Goal: Transaction & Acquisition: Purchase product/service

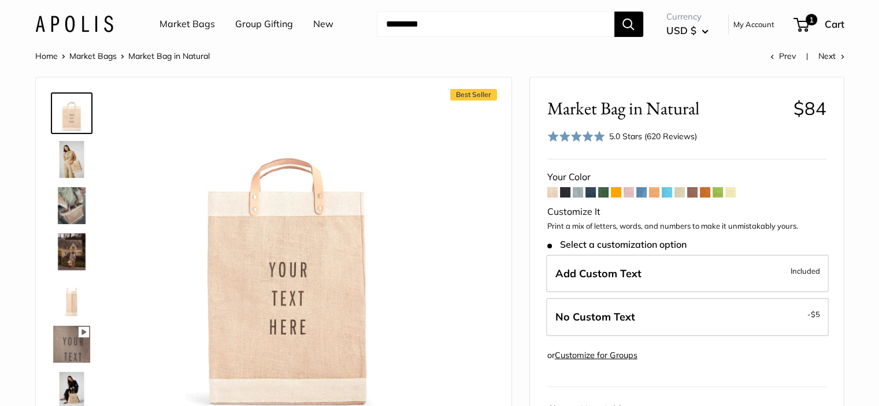
click at [638, 317] on label "No Custom Text - $5" at bounding box center [687, 317] width 283 height 38
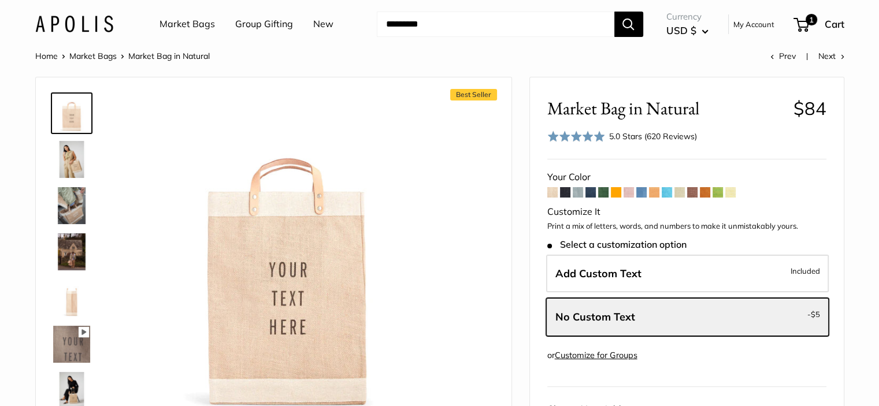
click at [635, 279] on span "Add Custom Text" at bounding box center [598, 273] width 86 height 13
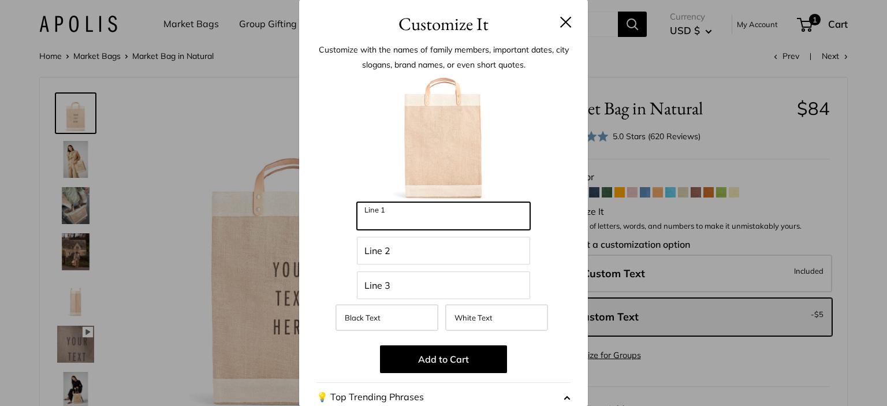
click at [439, 217] on input "Line 1" at bounding box center [443, 216] width 173 height 28
paste input "*****"
click at [360, 221] on input "*****" at bounding box center [443, 216] width 173 height 28
type input "*****"
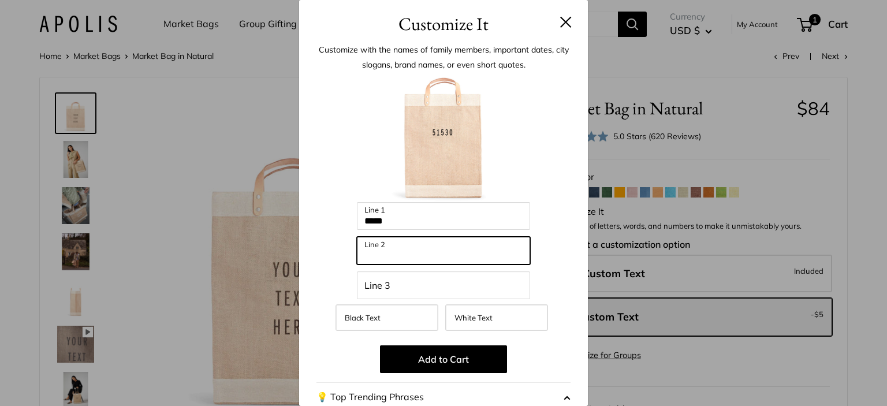
click at [448, 254] on input "Line 2" at bounding box center [443, 251] width 173 height 28
paste input "*****"
type input "*****"
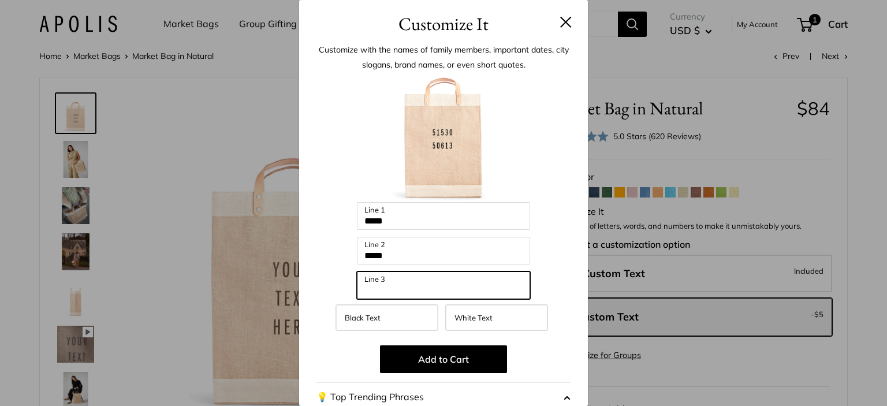
click at [434, 294] on input "Line 3" at bounding box center [443, 286] width 173 height 28
paste input "*****"
type input "*****"
click at [492, 318] on label "White Text" at bounding box center [496, 317] width 103 height 27
click at [442, 360] on button "Add to Cart" at bounding box center [443, 359] width 127 height 28
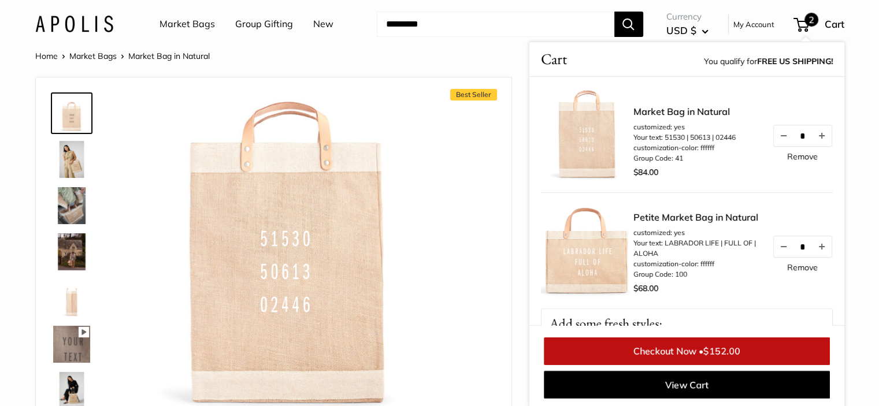
scroll to position [1, 0]
click at [475, 28] on input "Search..." at bounding box center [495, 24] width 237 height 25
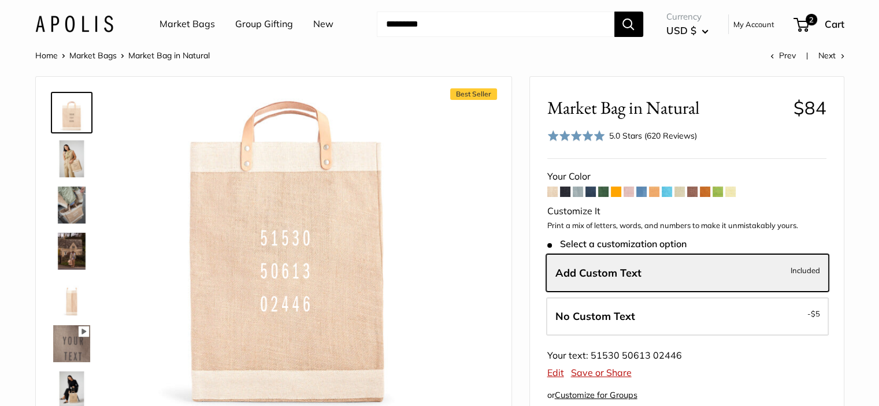
click at [476, 27] on input "Search..." at bounding box center [495, 24] width 237 height 25
paste input "**********"
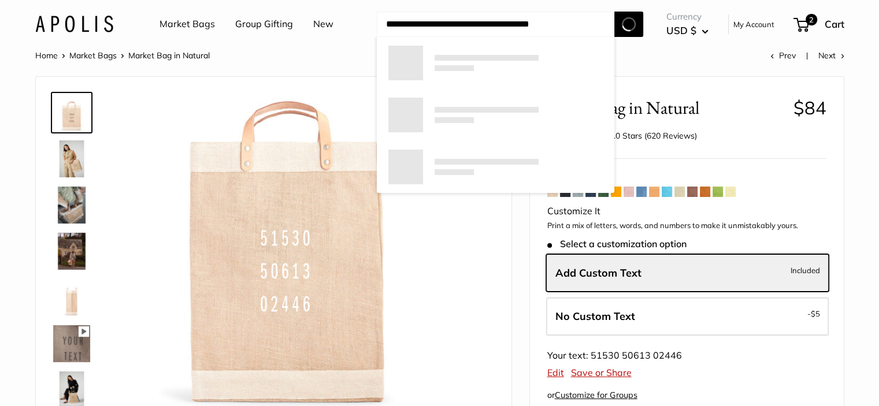
type input "**********"
click at [642, 29] on button "Search" at bounding box center [628, 24] width 29 height 25
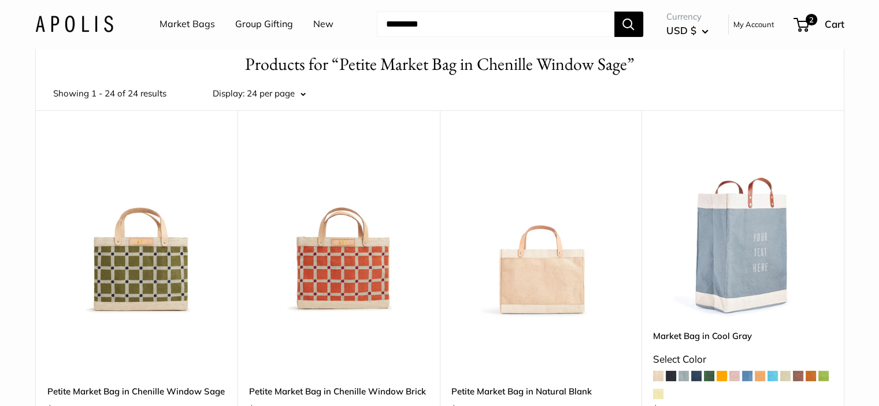
scroll to position [58, 0]
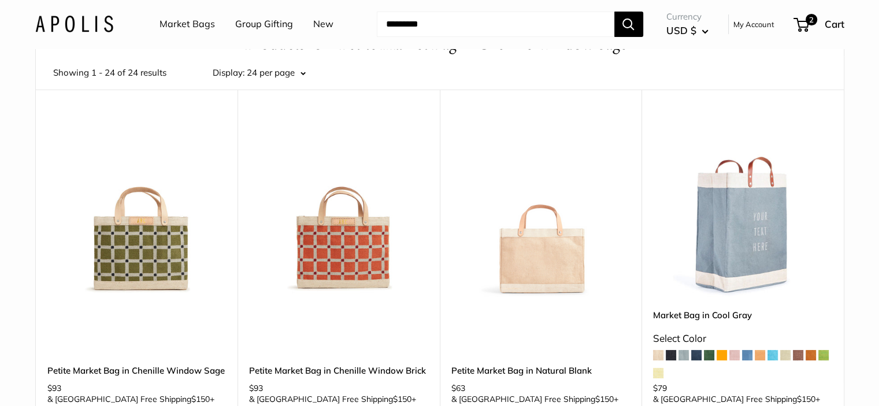
click at [342, 251] on img at bounding box center [338, 207] width 179 height 179
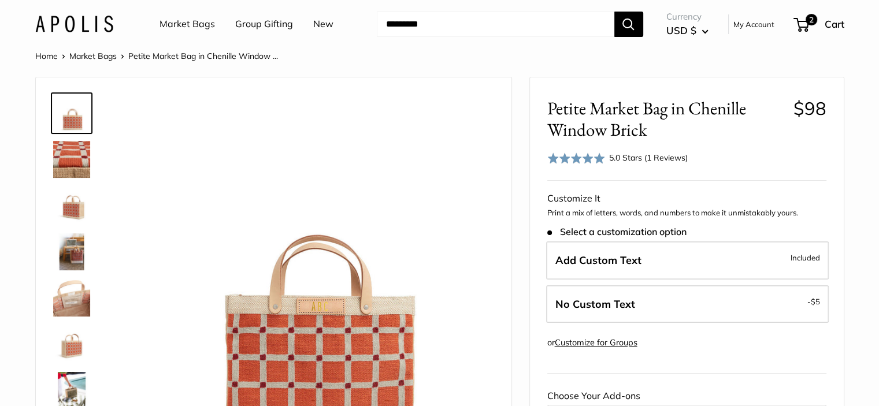
click at [623, 251] on label "Add Custom Text Included" at bounding box center [687, 260] width 283 height 38
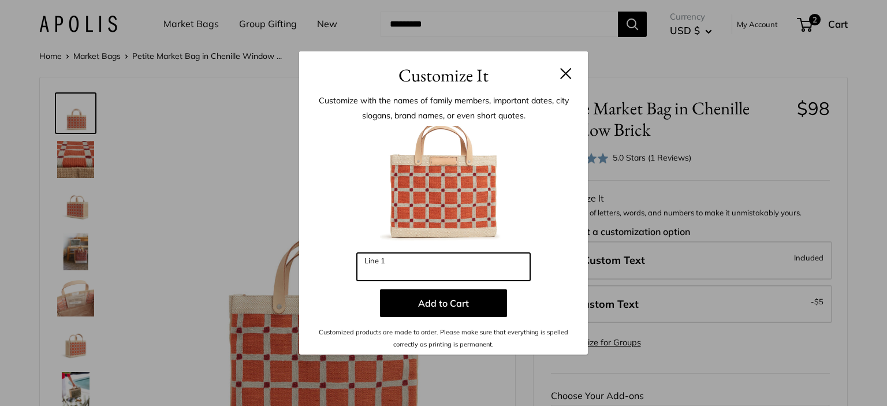
click at [418, 266] on input "Line 1" at bounding box center [443, 267] width 173 height 28
paste input "***"
type input "***"
click at [423, 306] on button "Add to Cart" at bounding box center [443, 303] width 127 height 28
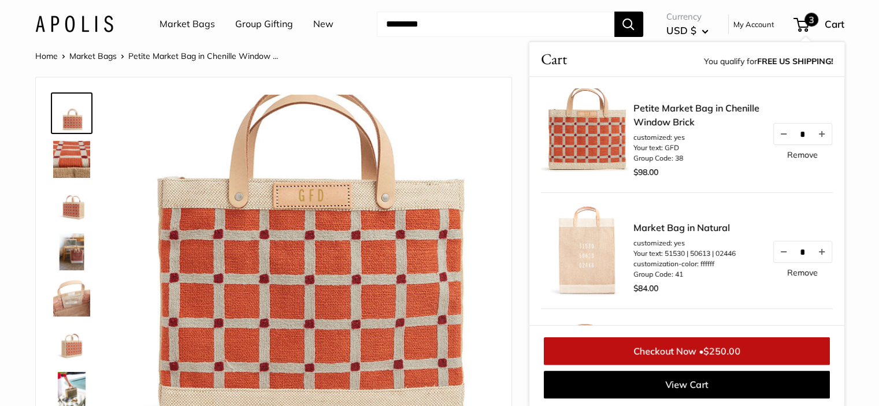
click at [804, 28] on span "3" at bounding box center [801, 25] width 16 height 14
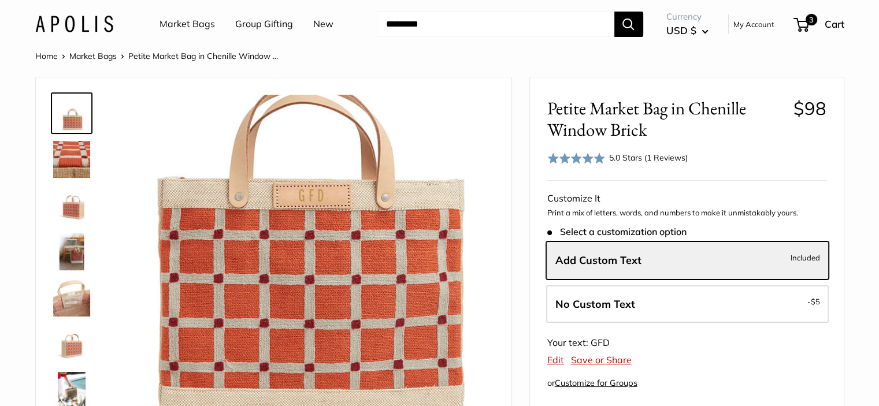
scroll to position [1, 0]
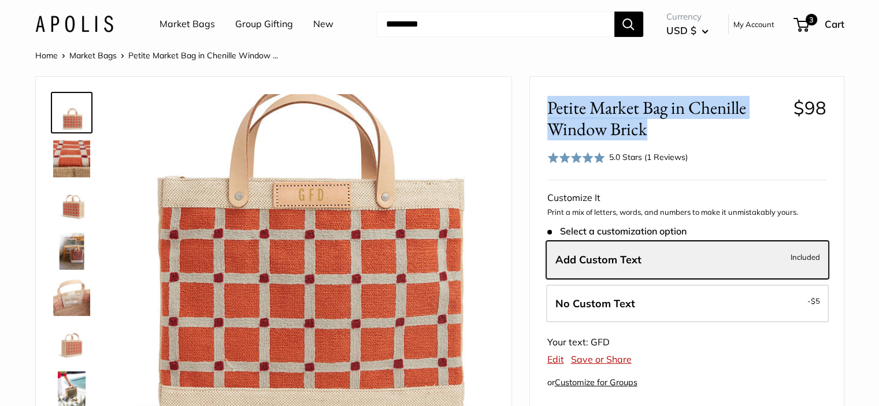
drag, startPoint x: 638, startPoint y: 133, endPoint x: 544, endPoint y: 116, distance: 95.8
copy span "Petite Market Bag in Chenille Window Brick"
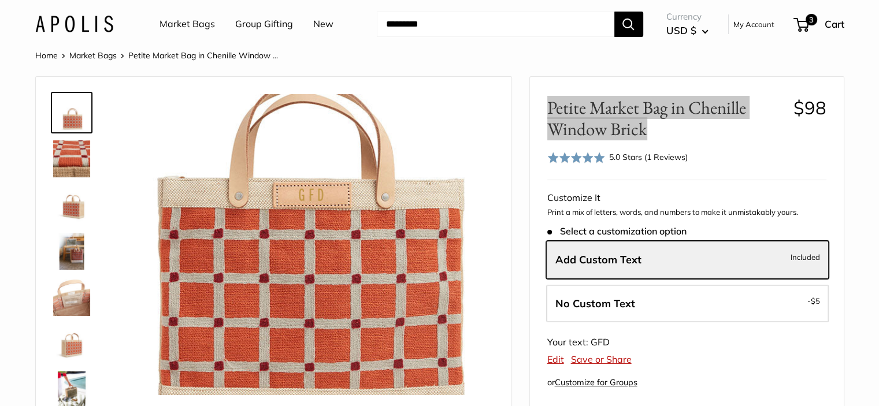
scroll to position [0, 0]
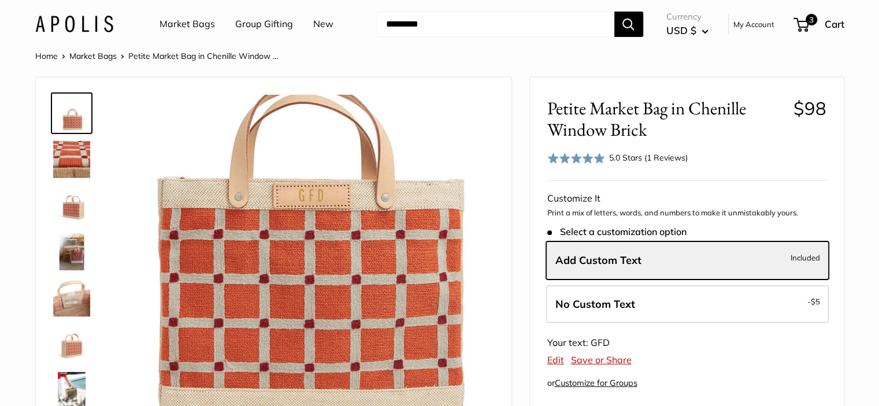
click at [634, 261] on span "Add Custom Text" at bounding box center [598, 260] width 86 height 13
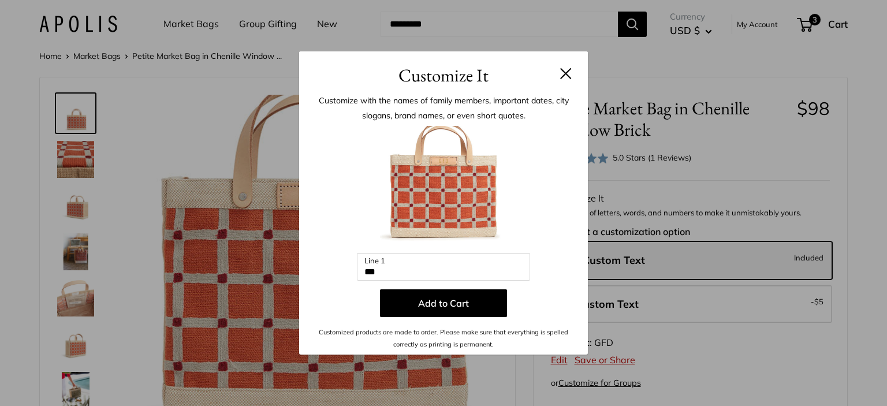
click at [562, 74] on button at bounding box center [566, 74] width 12 height 12
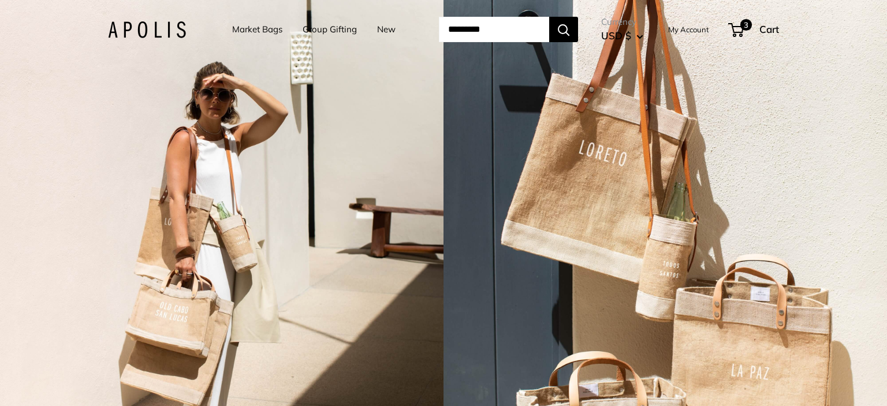
click at [501, 30] on input "Search..." at bounding box center [494, 29] width 110 height 25
paste input "**********"
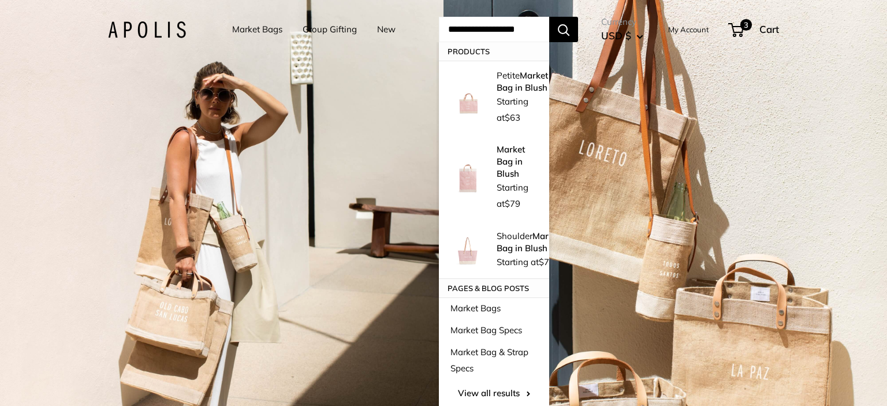
type input "**********"
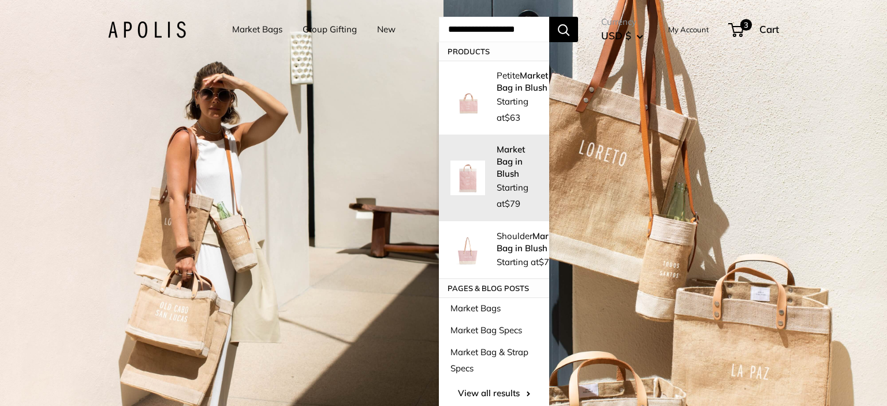
click at [518, 152] on div "Market Bag in Blush Starting at $79" at bounding box center [517, 177] width 41 height 69
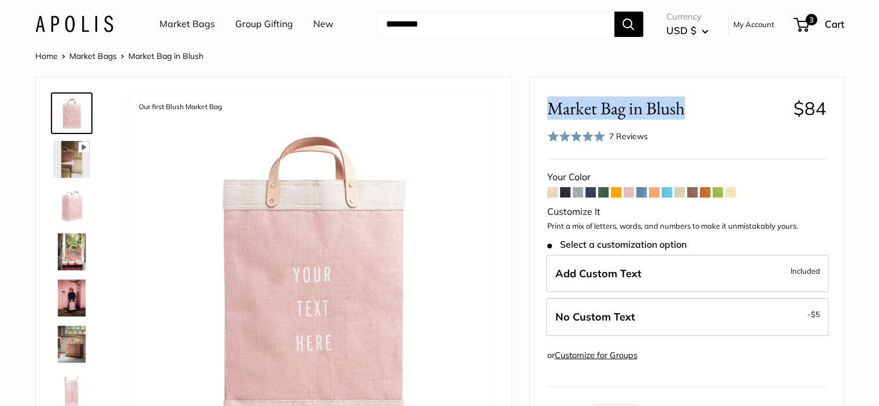
drag, startPoint x: 683, startPoint y: 105, endPoint x: 547, endPoint y: 107, distance: 135.8
click at [547, 107] on span "Market Bag in Blush" at bounding box center [665, 108] width 237 height 21
drag, startPoint x: 588, startPoint y: 116, endPoint x: 556, endPoint y: 113, distance: 31.3
click at [556, 113] on span "Market Bag in Blush" at bounding box center [665, 108] width 237 height 21
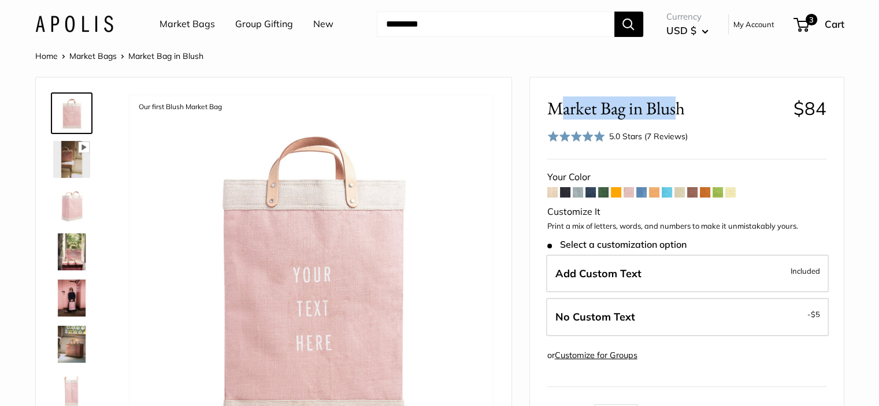
click at [556, 113] on span "Market Bag in Blush" at bounding box center [665, 108] width 237 height 21
drag, startPoint x: 543, startPoint y: 113, endPoint x: 682, endPoint y: 113, distance: 138.7
click at [682, 113] on div "Market Bag in Blush $84 Rated 5.0 out of 5 5.0 Stars (7 Reviews) Click to go to…" at bounding box center [687, 391] width 314 height 628
drag, startPoint x: 682, startPoint y: 113, endPoint x: 642, endPoint y: 113, distance: 39.9
click at [682, 113] on span "Market Bag in Blush" at bounding box center [665, 108] width 237 height 21
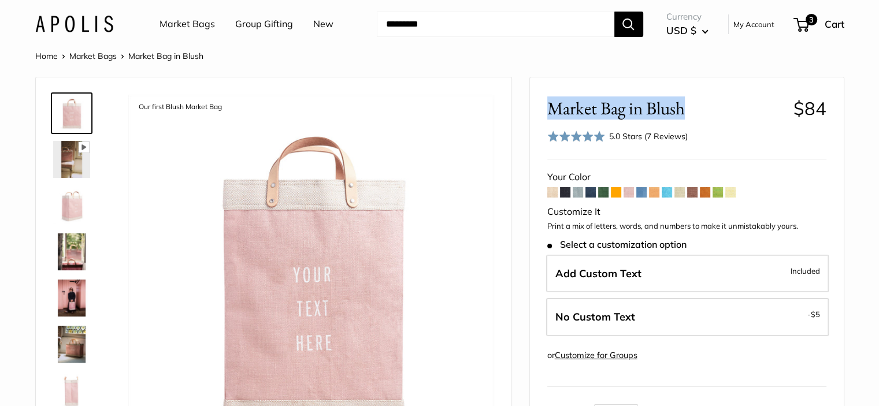
drag, startPoint x: 631, startPoint y: 113, endPoint x: 683, endPoint y: 108, distance: 51.6
click at [683, 108] on span "Market Bag in Blush" at bounding box center [665, 108] width 237 height 21
copy span "Market Bag in Blush"
click at [652, 110] on span "Market Bag in Blush" at bounding box center [665, 108] width 237 height 21
click at [642, 276] on label "Add Custom Text Included" at bounding box center [687, 274] width 283 height 38
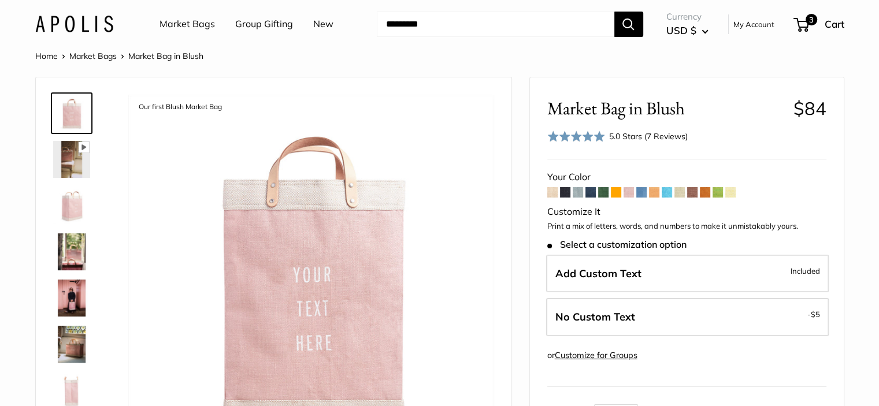
click at [642, 276] on div "Customize It Customize with the names of family members, important dates, city …" at bounding box center [439, 203] width 879 height 406
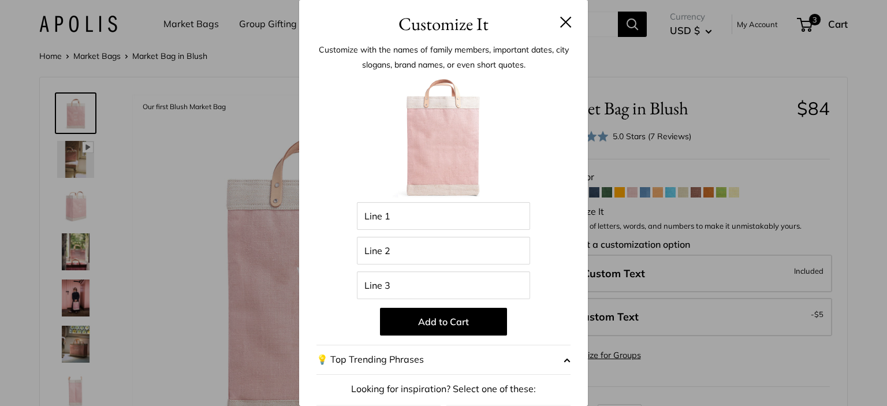
click at [560, 20] on button at bounding box center [566, 22] width 12 height 12
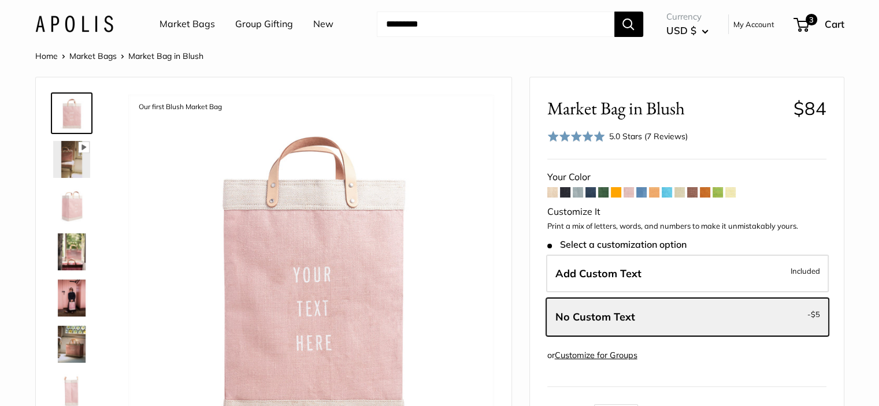
click at [726, 323] on label "No Custom Text - $5" at bounding box center [687, 317] width 283 height 38
click at [712, 313] on label "No Custom Text - $5" at bounding box center [687, 317] width 283 height 38
click at [617, 320] on span "No Custom Text" at bounding box center [595, 316] width 80 height 13
click at [626, 276] on span "Add Custom Text" at bounding box center [598, 273] width 86 height 13
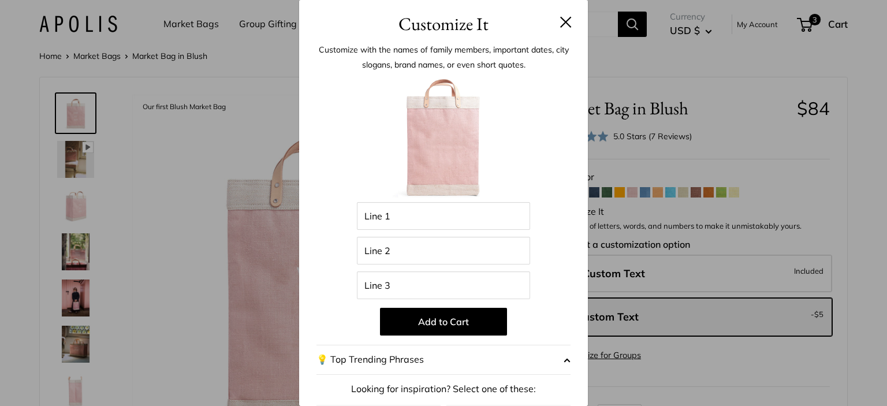
click at [560, 19] on button at bounding box center [566, 22] width 12 height 12
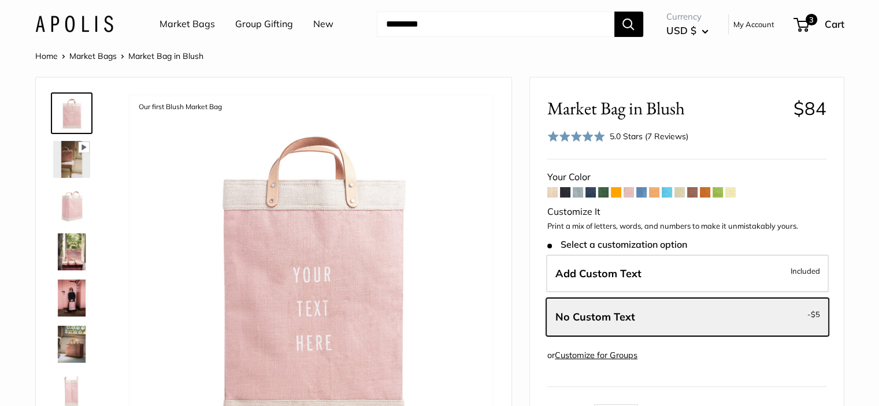
click at [608, 313] on span "No Custom Text" at bounding box center [595, 316] width 80 height 13
click at [613, 284] on label "Add Custom Text Included" at bounding box center [687, 274] width 283 height 38
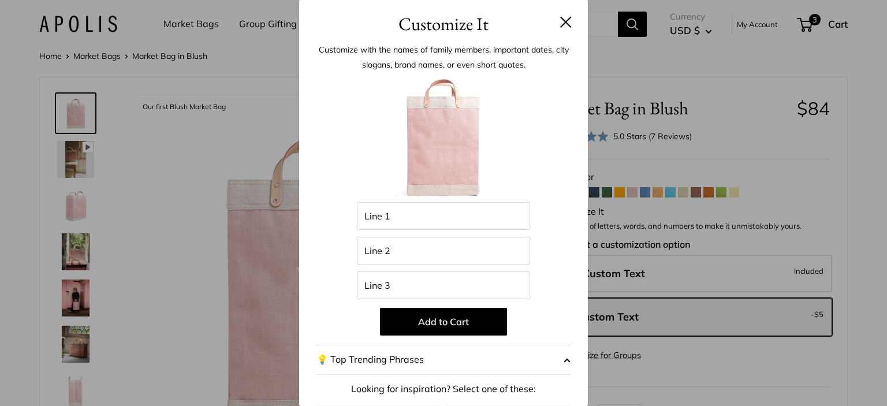
click at [560, 23] on button at bounding box center [566, 22] width 12 height 12
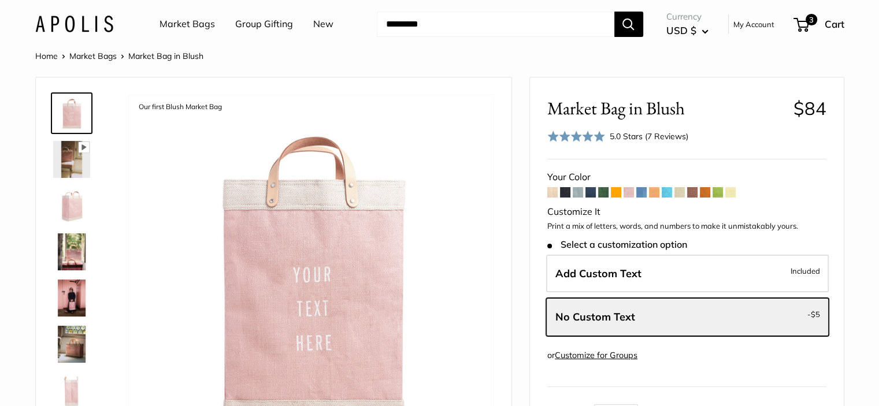
click at [495, 23] on input "Search..." at bounding box center [495, 24] width 237 height 25
click at [469, 25] on input "Search..." at bounding box center [495, 24] width 237 height 25
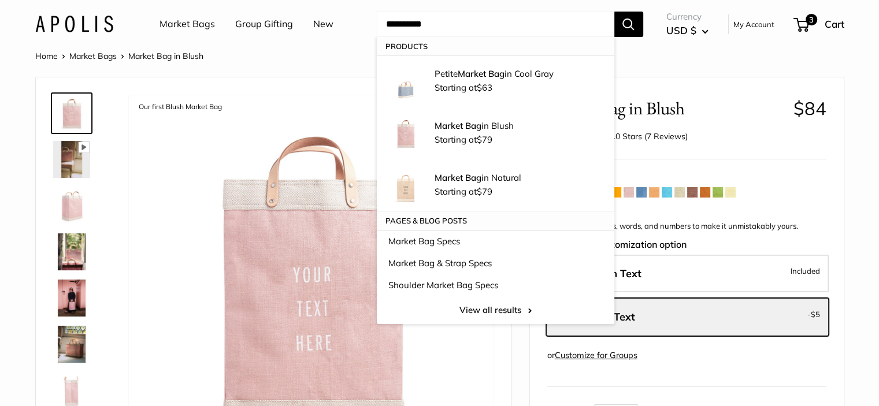
type input "**********"
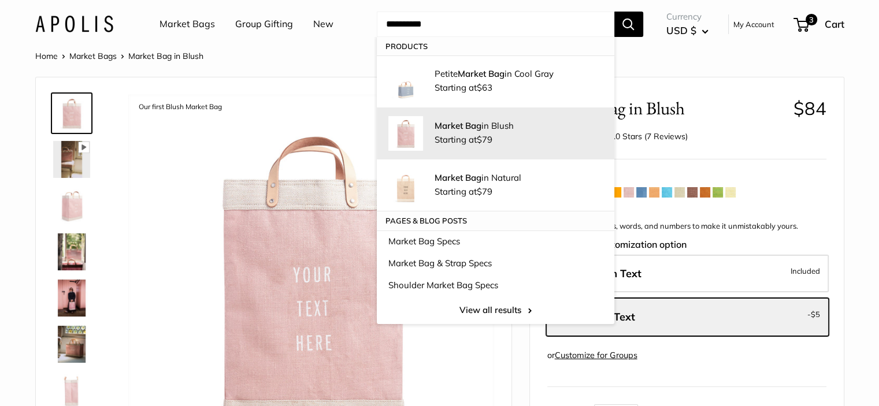
click at [496, 136] on div "Market Bag in Blush Starting at $79" at bounding box center [518, 134] width 168 height 28
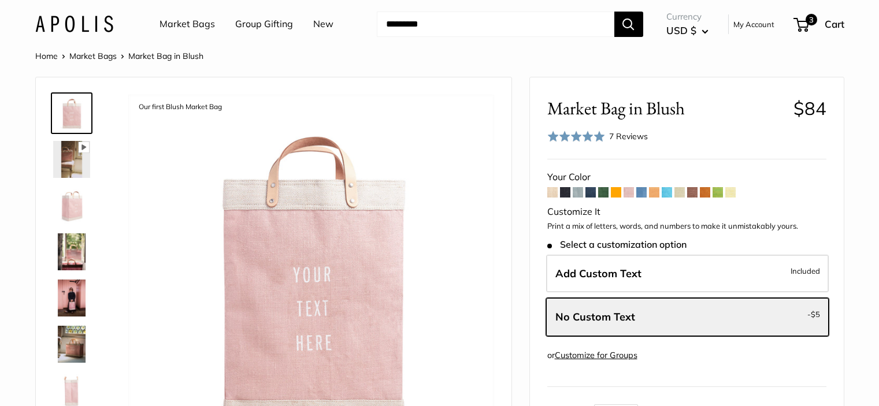
click at [663, 284] on label "Add Custom Text Included" at bounding box center [687, 274] width 283 height 38
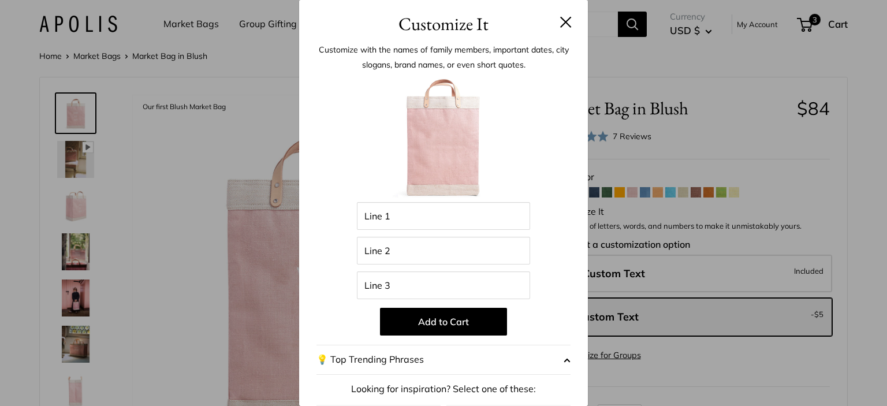
click at [560, 23] on button at bounding box center [566, 22] width 12 height 12
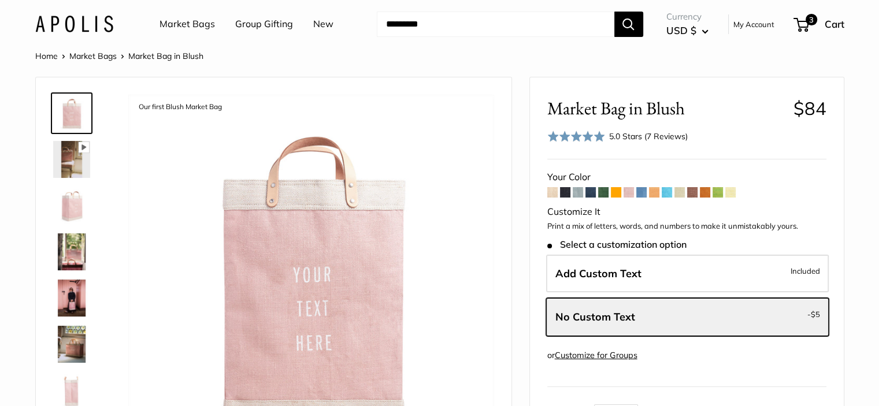
click at [468, 29] on input "Search..." at bounding box center [495, 24] width 237 height 25
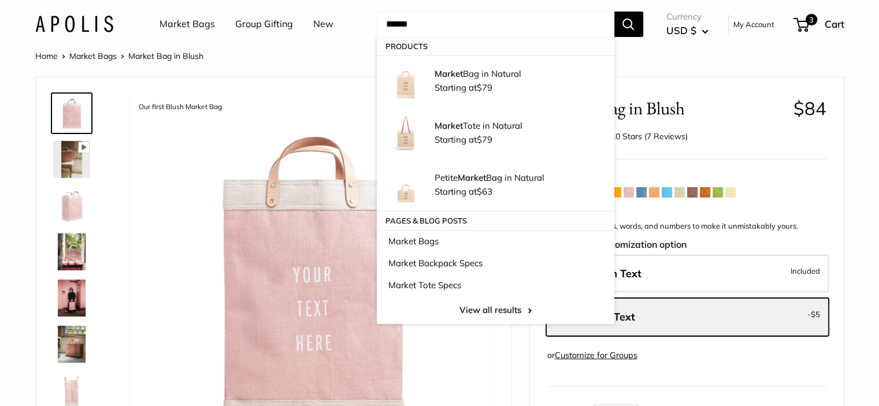
type input "******"
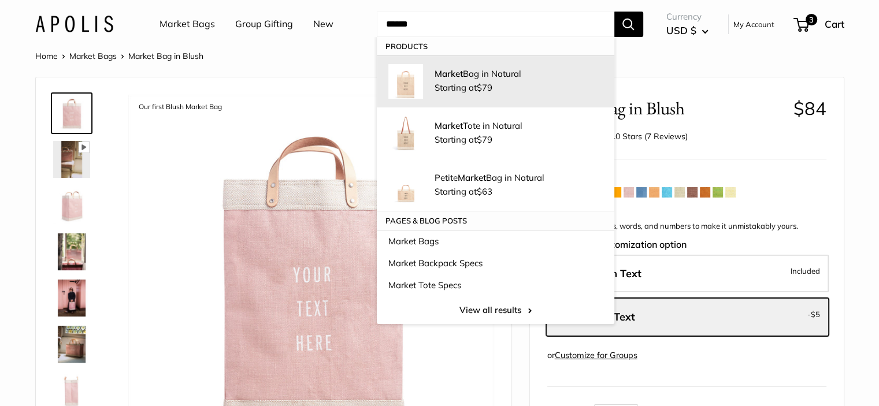
click at [509, 86] on div "Market Bag in Natural Starting at $79" at bounding box center [518, 82] width 168 height 28
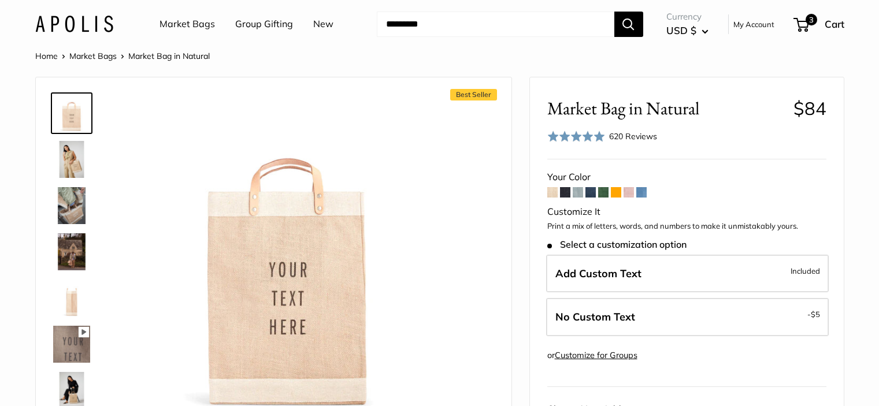
click at [692, 322] on label "No Custom Text - $5" at bounding box center [687, 317] width 283 height 38
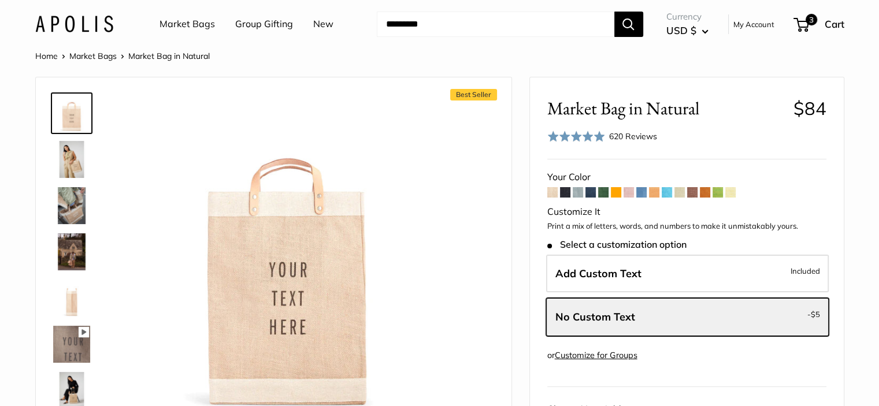
click at [693, 278] on label "Add Custom Text Included" at bounding box center [687, 274] width 283 height 38
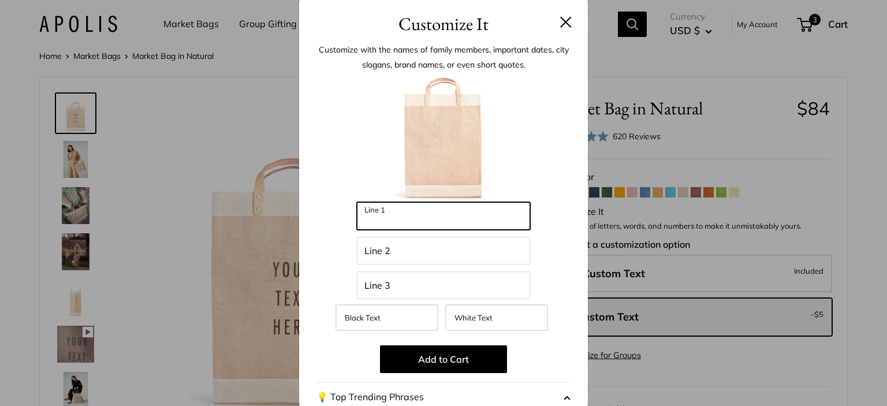
click at [489, 218] on input "Line 1" at bounding box center [443, 216] width 173 height 28
type input "**"
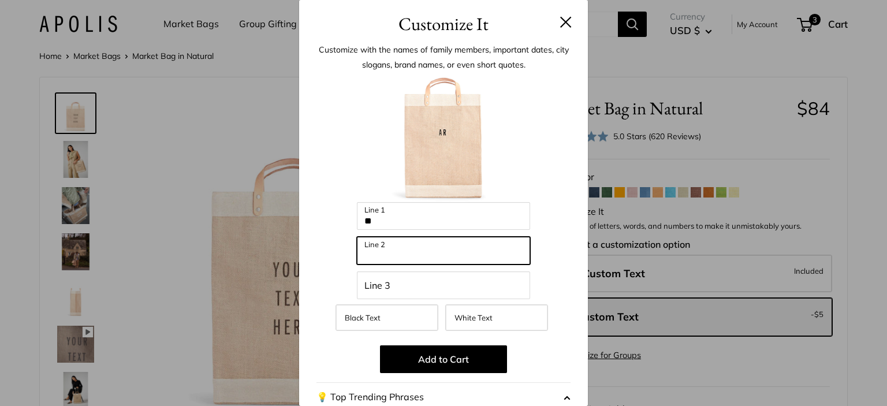
click at [373, 252] on input "Line 2" at bounding box center [443, 251] width 173 height 28
type input "****"
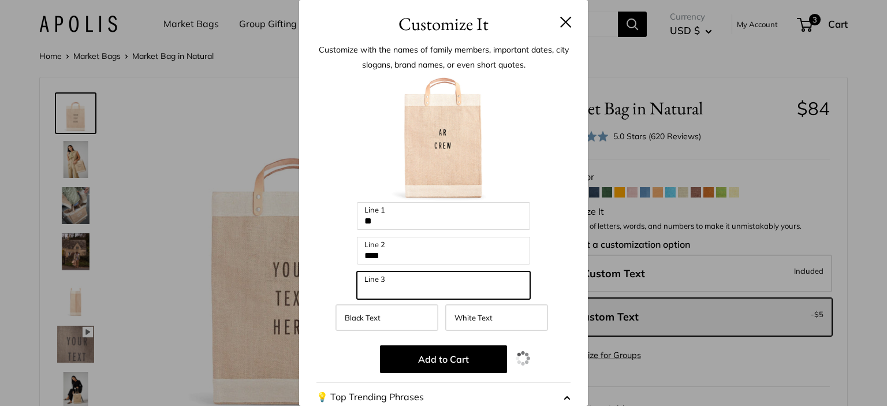
click at [392, 291] on input "Line 3" at bounding box center [443, 286] width 173 height 28
type input "**********"
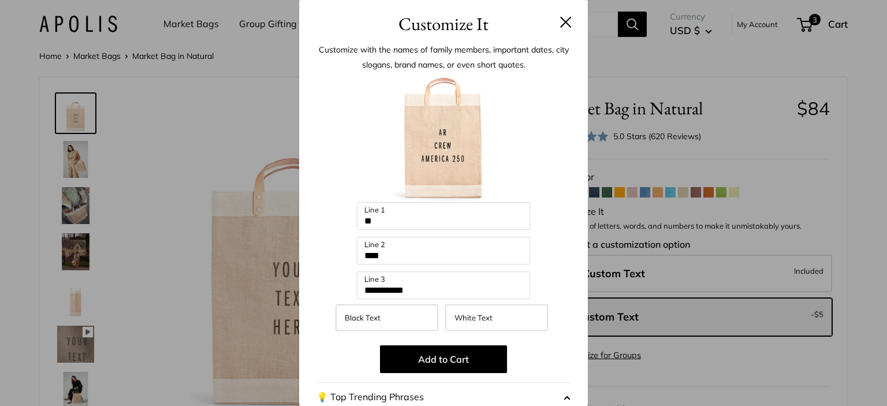
click at [560, 25] on button at bounding box center [566, 22] width 12 height 12
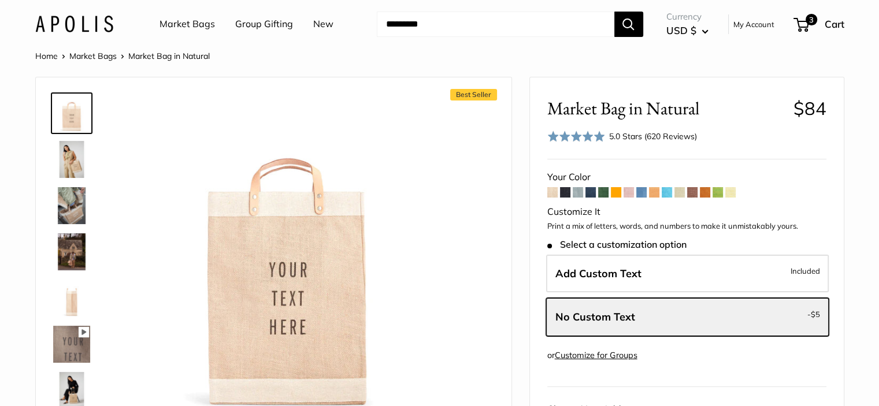
click at [594, 271] on span "Add Custom Text" at bounding box center [598, 273] width 86 height 13
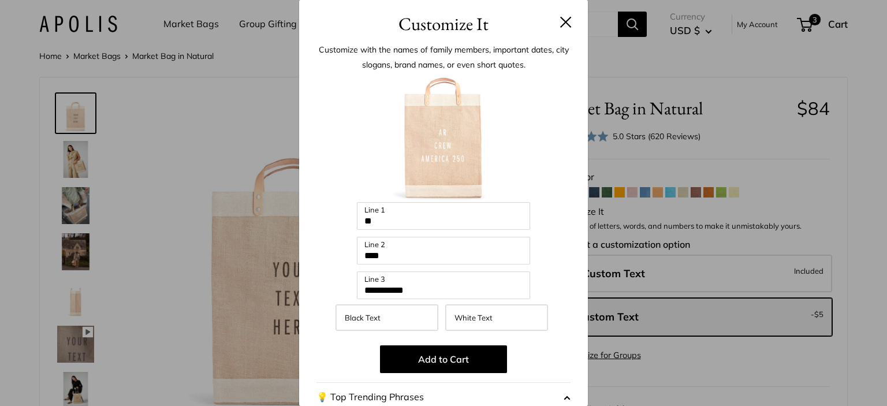
click at [560, 19] on button at bounding box center [566, 22] width 12 height 12
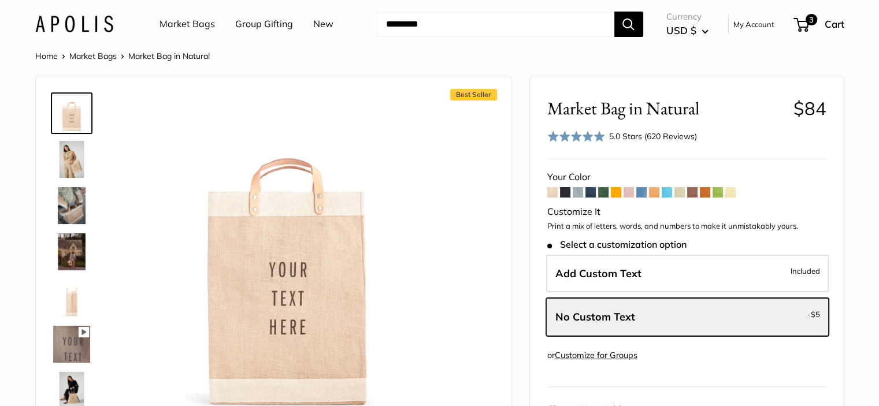
click at [689, 311] on label "No Custom Text - $5" at bounding box center [687, 317] width 283 height 38
click at [689, 313] on label "No Custom Text - $5" at bounding box center [687, 317] width 283 height 38
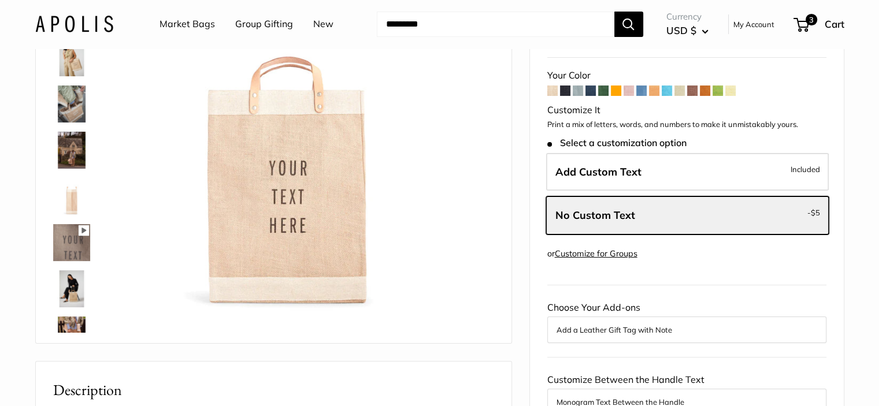
scroll to position [116, 0]
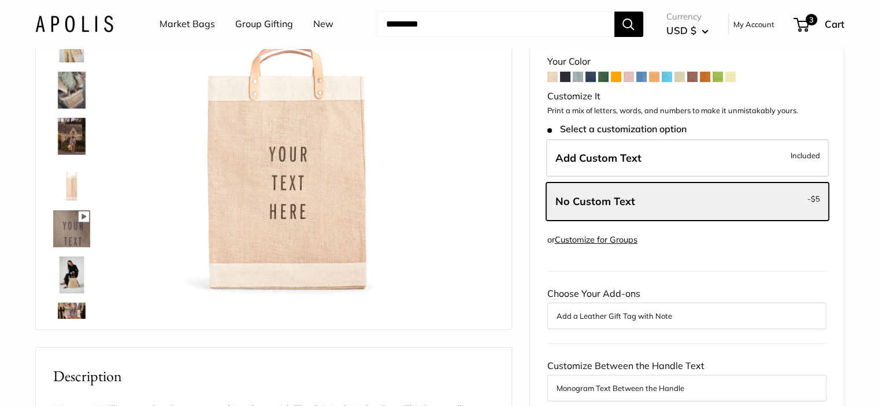
click at [604, 203] on span "No Custom Text" at bounding box center [595, 201] width 80 height 13
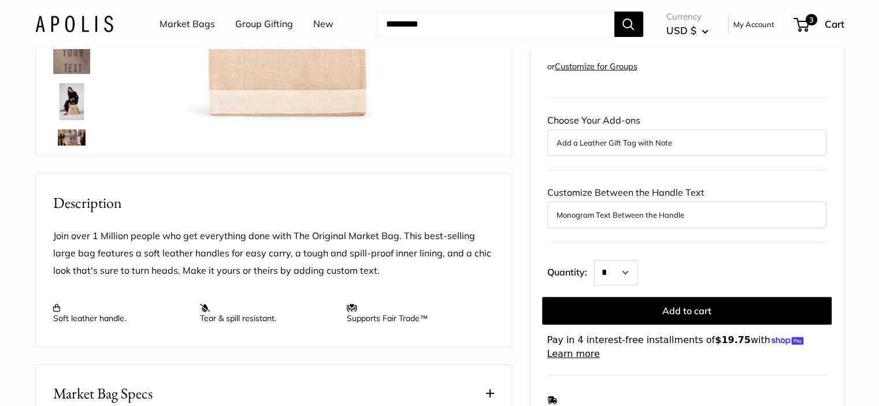
click at [655, 308] on button "Add to cart" at bounding box center [686, 311] width 289 height 28
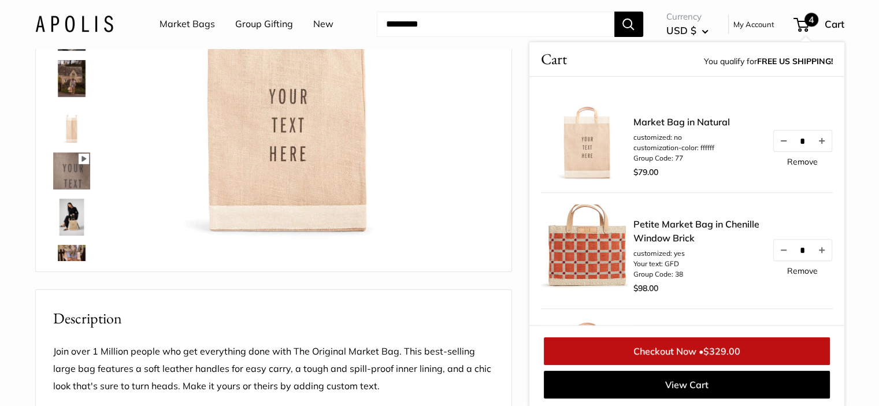
scroll to position [174, 0]
click at [416, 20] on input "Search..." at bounding box center [495, 24] width 237 height 25
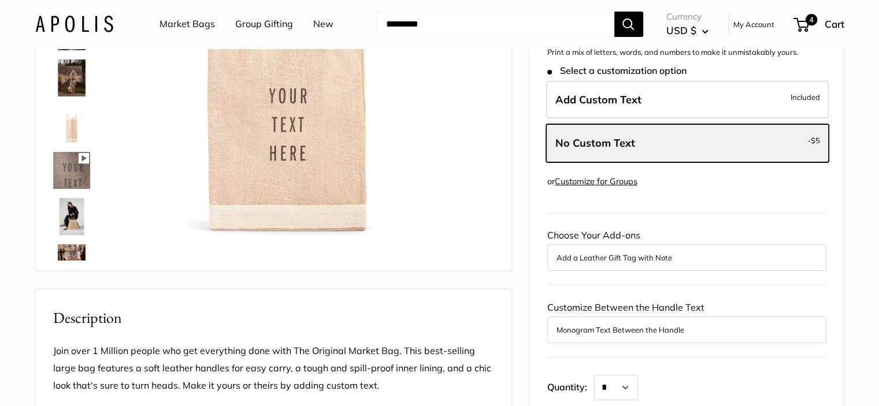
click at [493, 19] on input "Search..." at bounding box center [495, 24] width 237 height 25
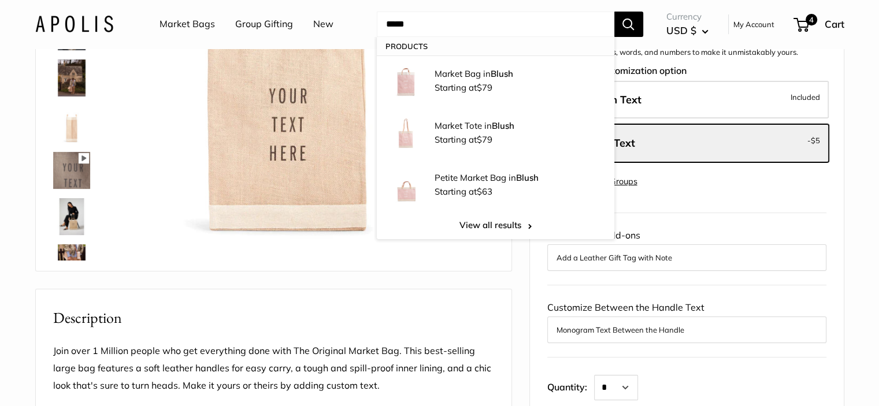
type input "*****"
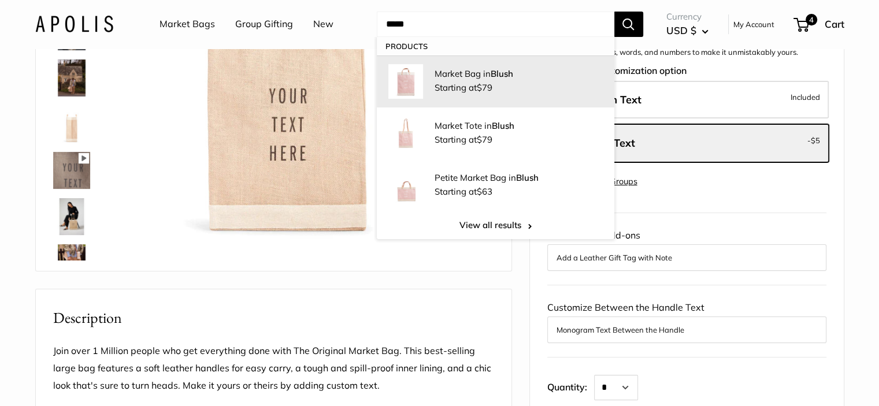
click at [481, 73] on p "Market Bag in Blush" at bounding box center [518, 74] width 168 height 12
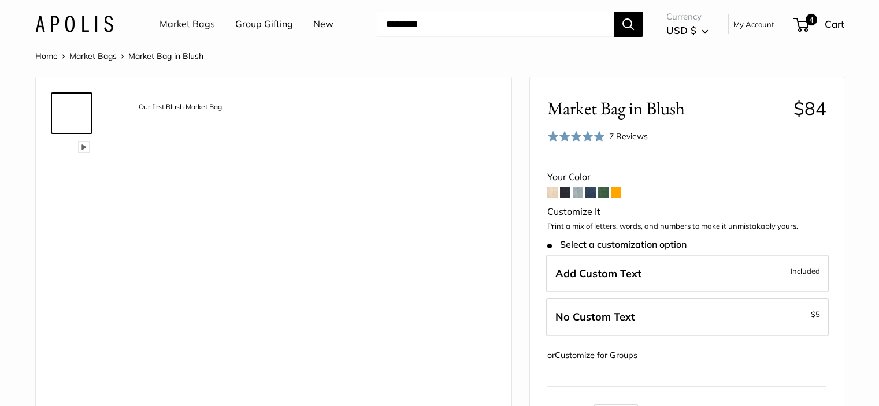
drag, startPoint x: 0, startPoint y: 0, endPoint x: 625, endPoint y: 322, distance: 702.6
click at [625, 322] on span "No Custom Text" at bounding box center [595, 316] width 80 height 13
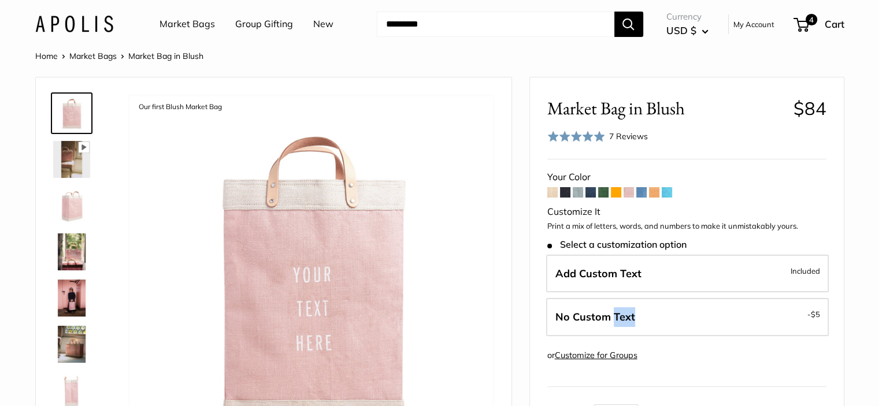
scroll to position [116, 0]
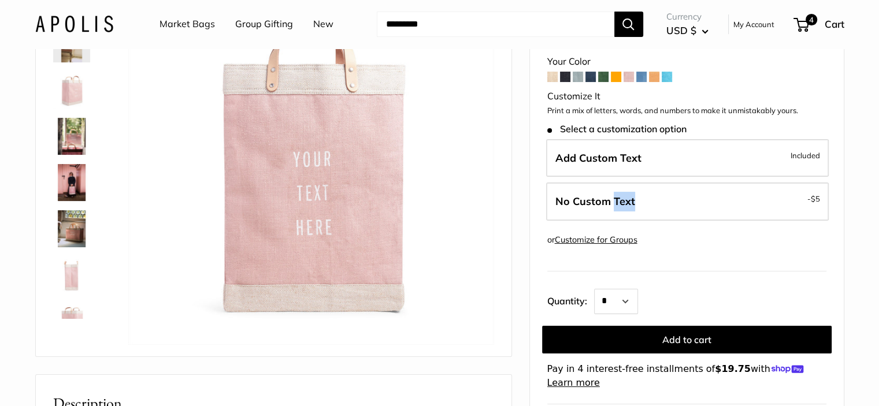
click at [633, 336] on button "Add to cart" at bounding box center [686, 340] width 289 height 28
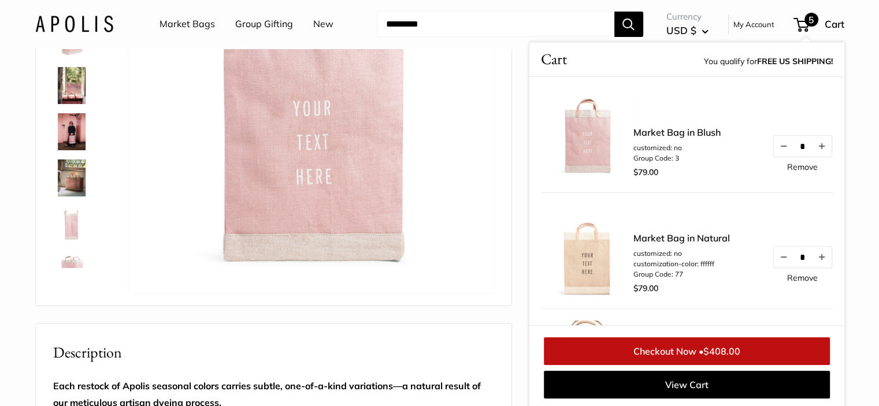
scroll to position [173, 0]
